Goal: Obtain resource: Download file/media

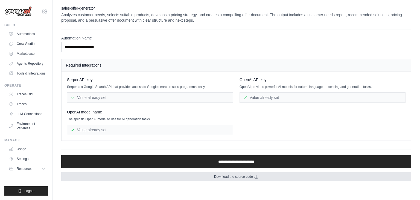
click at [221, 177] on span "Download the source code" at bounding box center [233, 176] width 39 height 4
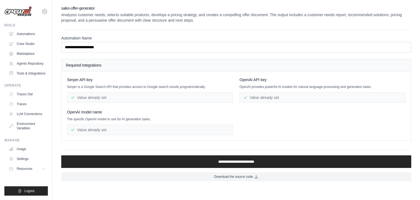
click at [251, 78] on span "OpenAI API key" at bounding box center [253, 79] width 27 height 5
